Goal: Transaction & Acquisition: Download file/media

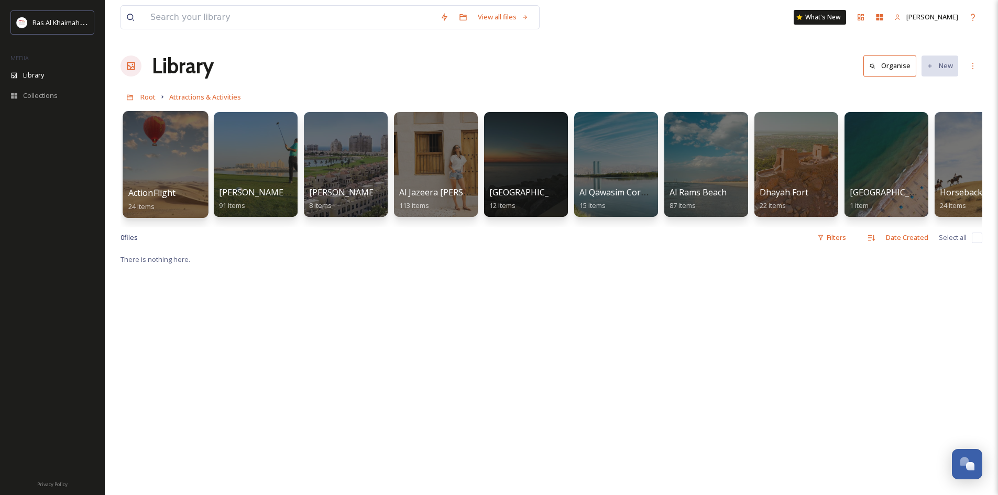
click at [168, 150] on div at bounding box center [165, 164] width 85 height 107
click at [254, 165] on div at bounding box center [255, 164] width 85 height 107
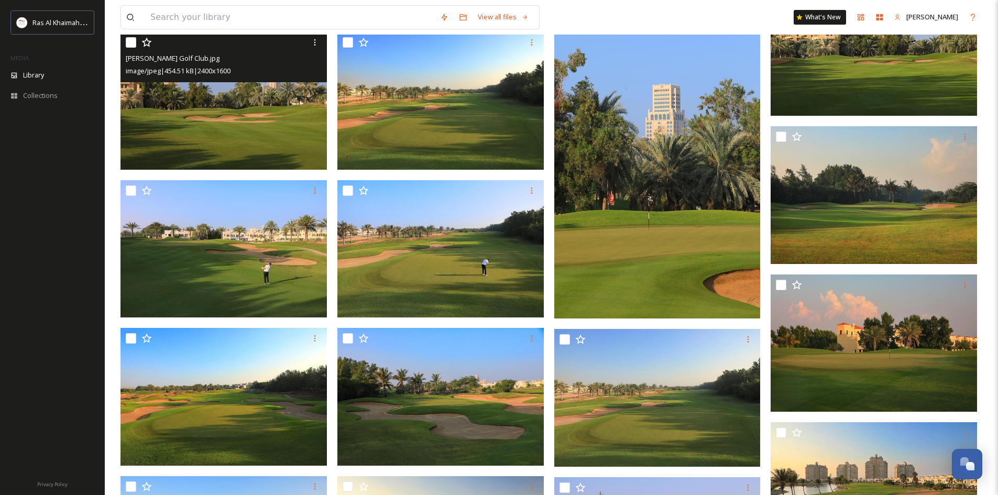
scroll to position [891, 0]
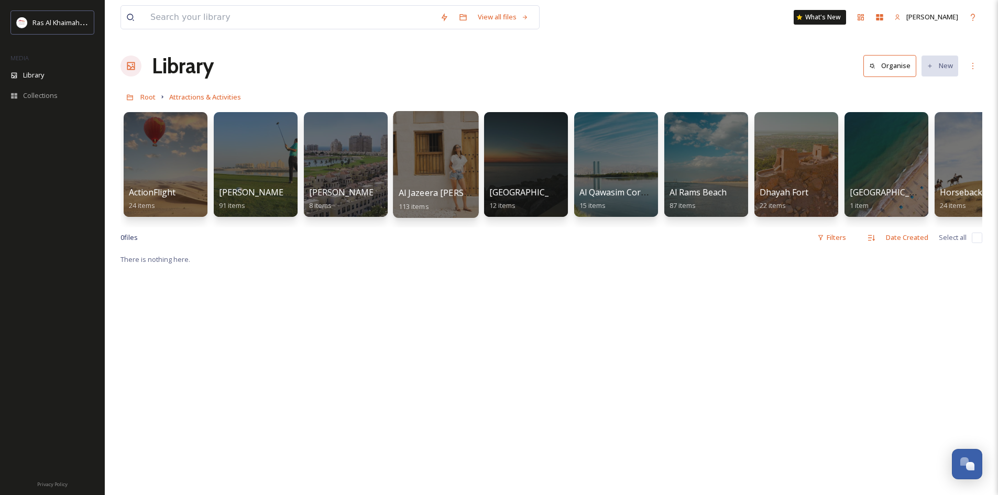
click at [445, 159] on div at bounding box center [435, 164] width 85 height 107
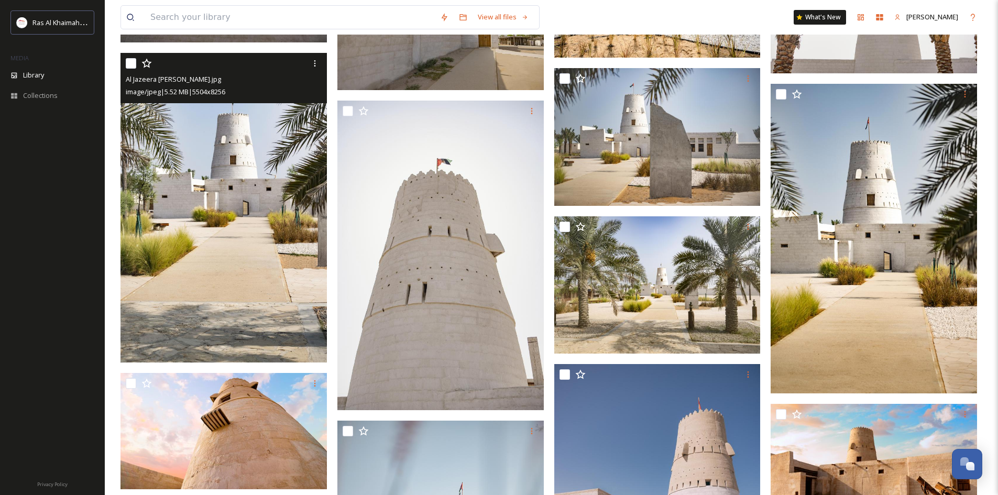
scroll to position [1886, 0]
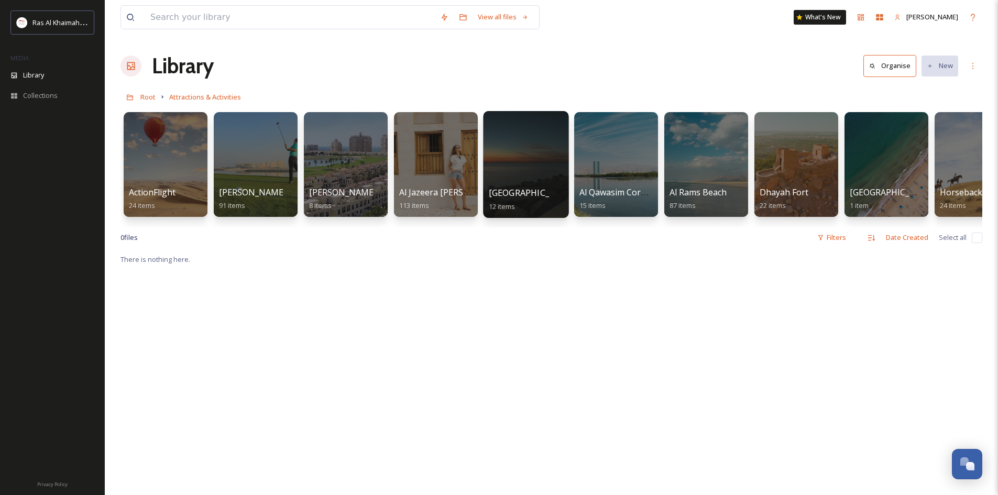
click at [544, 169] on div at bounding box center [525, 164] width 85 height 107
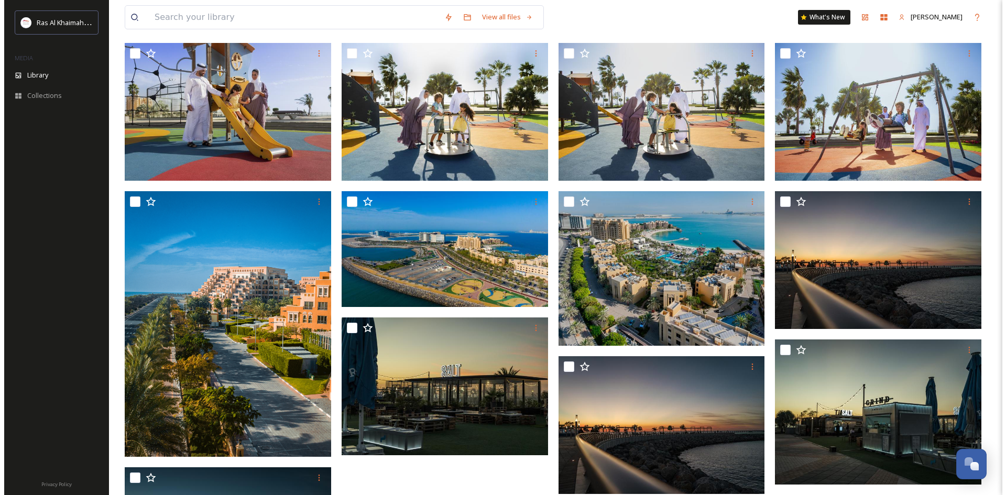
scroll to position [105, 0]
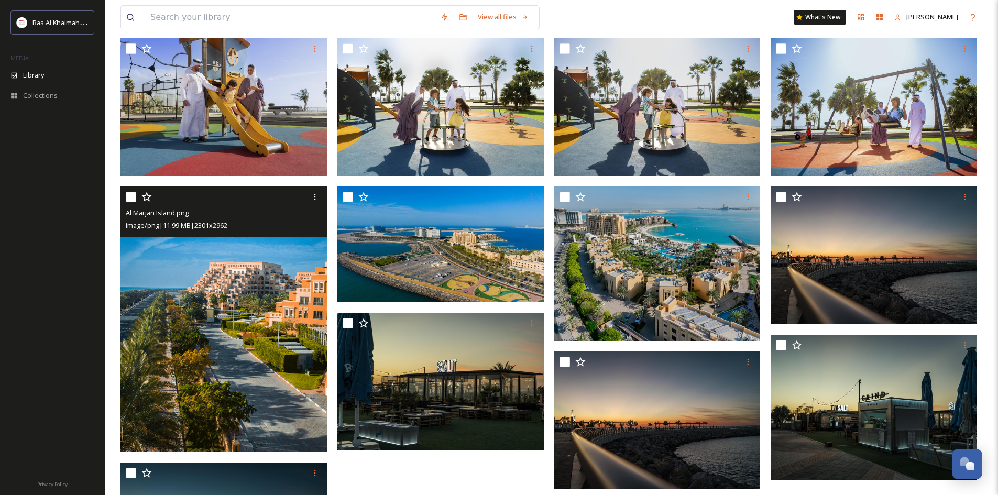
click at [246, 328] on img at bounding box center [224, 320] width 206 height 266
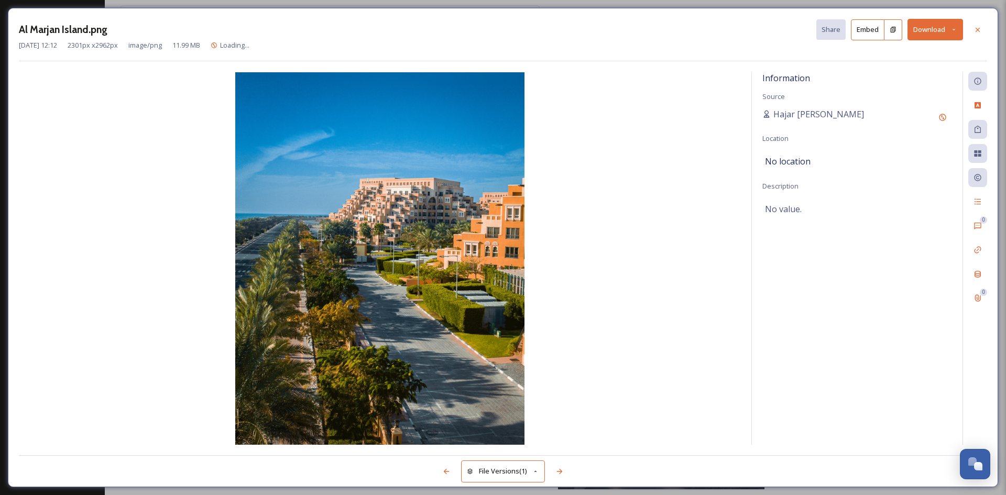
click at [940, 30] on button "Download" at bounding box center [936, 29] width 56 height 21
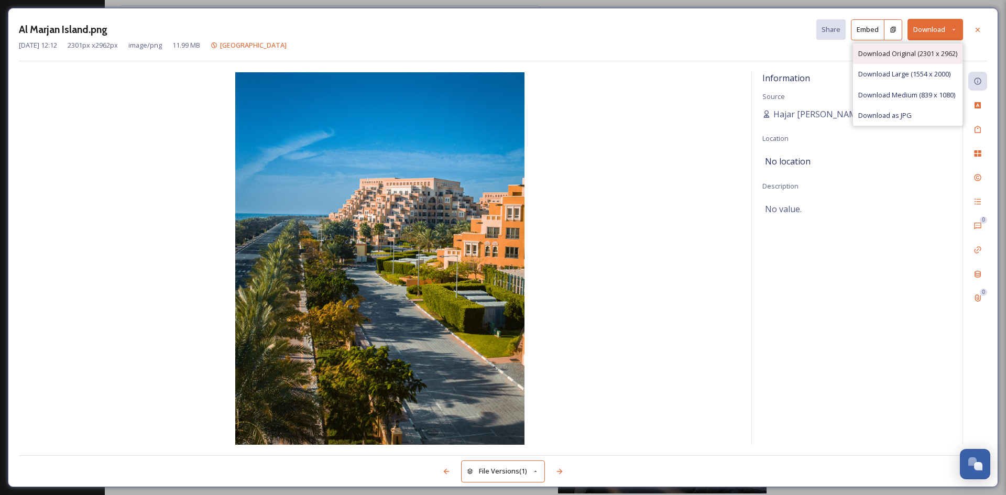
click at [913, 57] on span "Download Original (2301 x 2962)" at bounding box center [907, 54] width 99 height 10
